Goal: Use online tool/utility: Utilize a website feature to perform a specific function

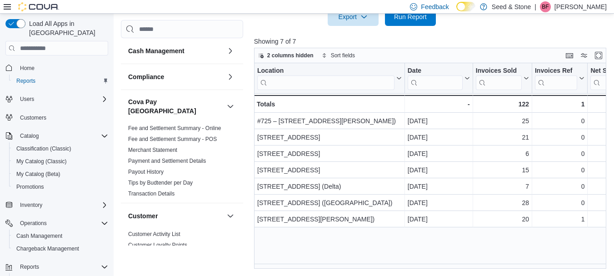
scroll to position [0, 127]
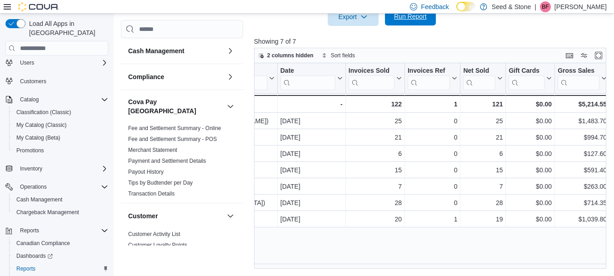
click at [416, 22] on span "Run Report" at bounding box center [410, 16] width 40 height 18
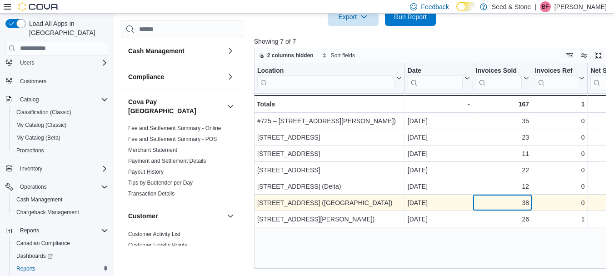
click at [503, 201] on div "38" at bounding box center [502, 203] width 53 height 11
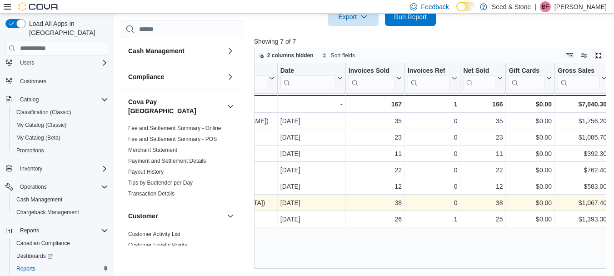
click at [269, 26] on div "Export Run Report" at bounding box center [345, 17] width 182 height 18
click at [443, 205] on div "0" at bounding box center [433, 203] width 50 height 11
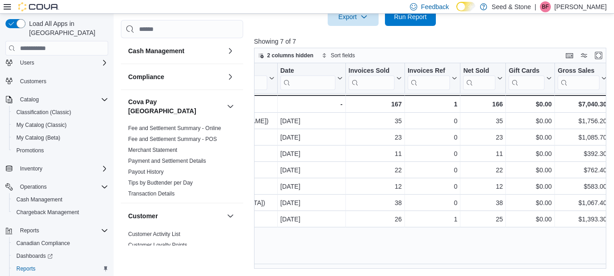
click at [511, 29] on div at bounding box center [432, 31] width 356 height 11
click at [419, 17] on span "Run Report" at bounding box center [410, 16] width 33 height 9
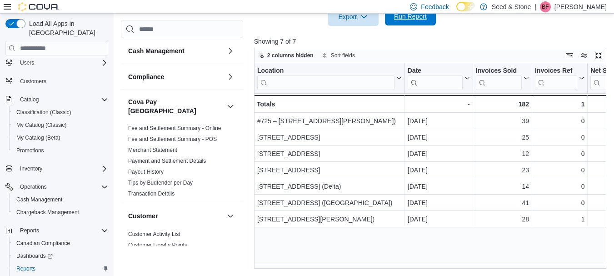
click at [416, 20] on span "Run Report" at bounding box center [410, 16] width 33 height 9
click at [410, 19] on span "Run Report" at bounding box center [410, 16] width 33 height 9
click at [410, 15] on span "Run Report" at bounding box center [410, 16] width 33 height 9
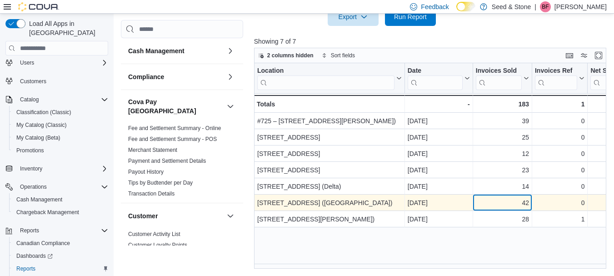
click at [498, 202] on div "42" at bounding box center [502, 203] width 53 height 11
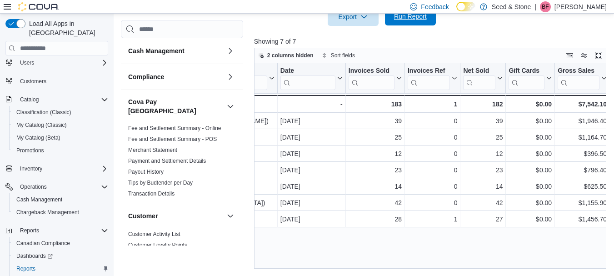
click at [417, 19] on span "Run Report" at bounding box center [410, 16] width 33 height 9
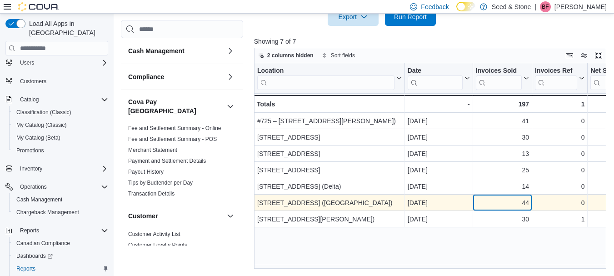
click at [521, 206] on div "44" at bounding box center [502, 203] width 53 height 11
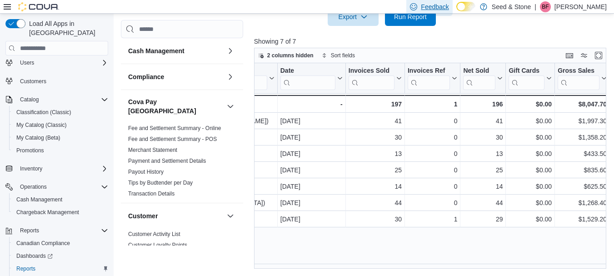
click at [423, 15] on span "Feedback" at bounding box center [429, 7] width 39 height 18
click at [409, 19] on span "Run Report" at bounding box center [410, 16] width 33 height 9
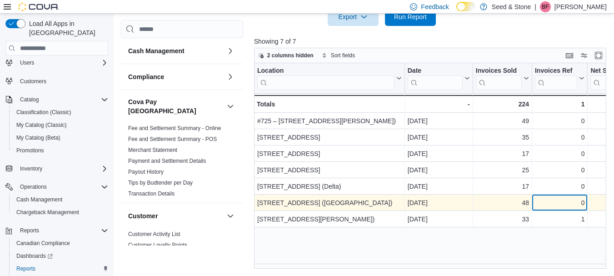
click at [559, 203] on div "0" at bounding box center [560, 203] width 50 height 11
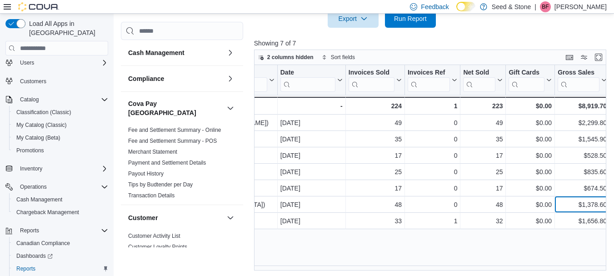
scroll to position [303, 0]
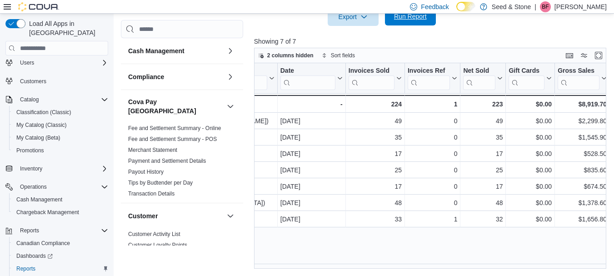
click at [407, 19] on span "Run Report" at bounding box center [410, 16] width 33 height 9
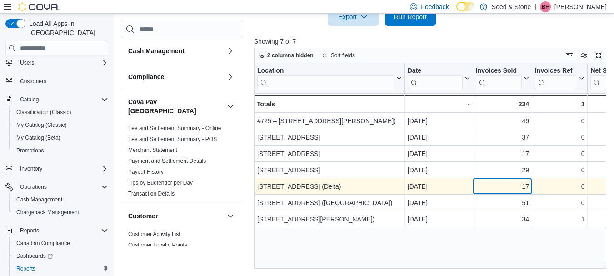
click at [505, 194] on div "17 - Invoices Sold, column 3, row 5" at bounding box center [502, 187] width 59 height 16
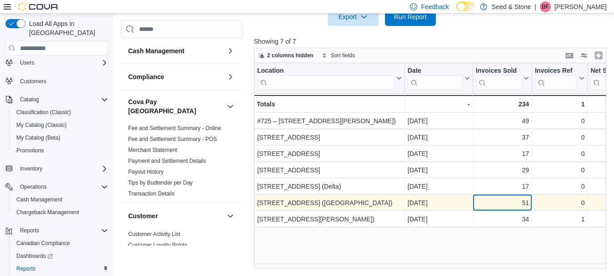
click at [507, 199] on div "51" at bounding box center [502, 203] width 53 height 11
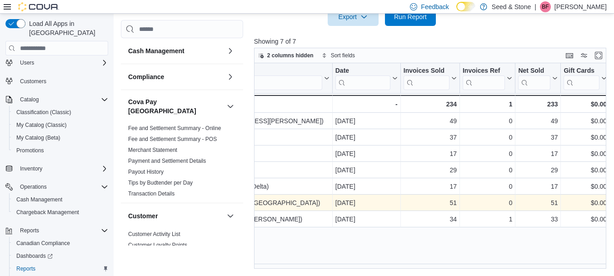
scroll to position [0, 127]
